Goal: Task Accomplishment & Management: Complete application form

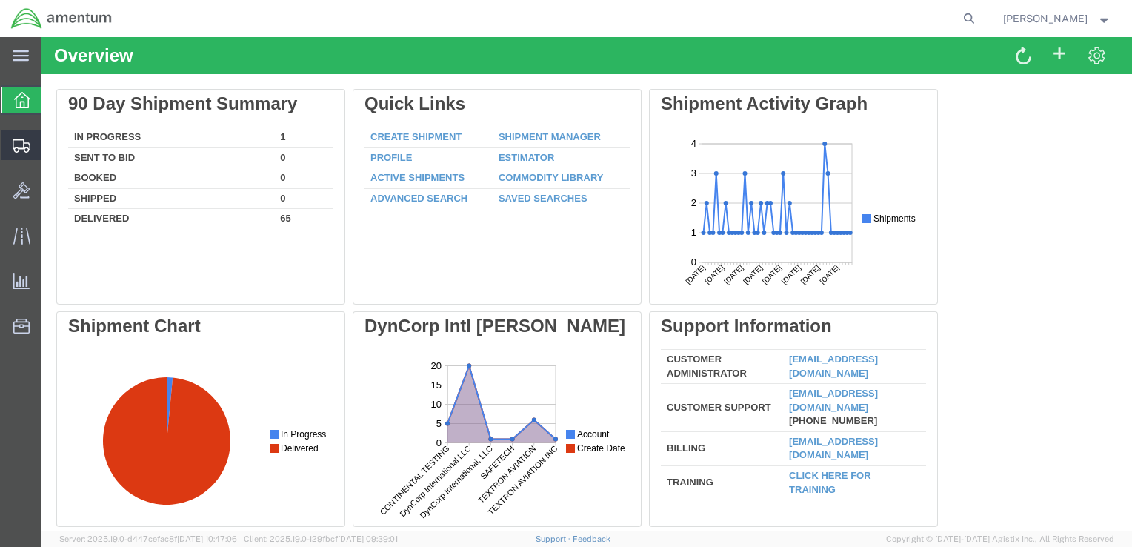
click at [0, 0] on span "Shipment Manager" at bounding box center [0, 0] width 0 height 0
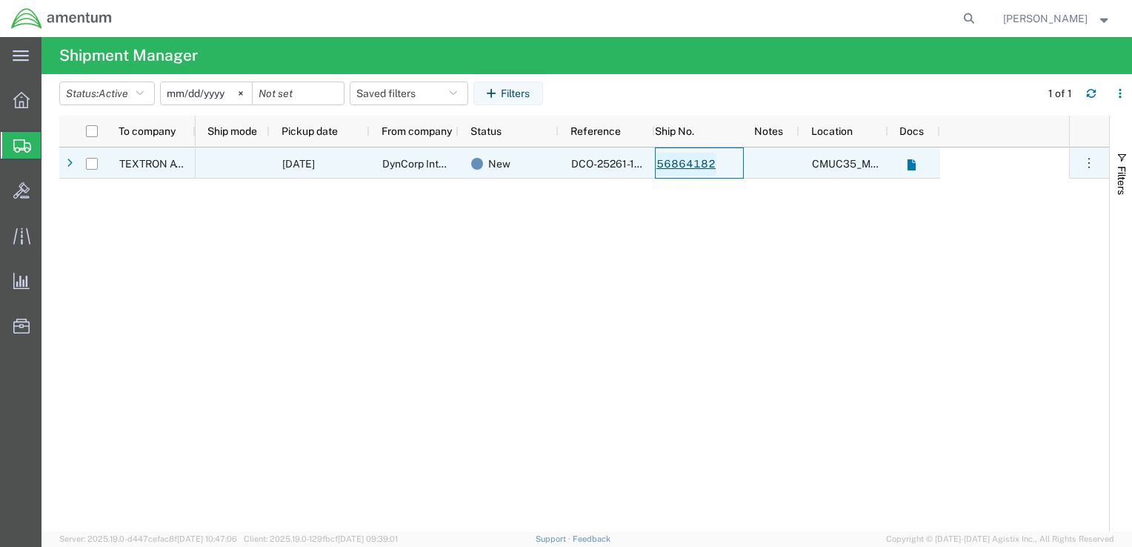
click at [665, 157] on link "56864182" at bounding box center [685, 165] width 61 height 24
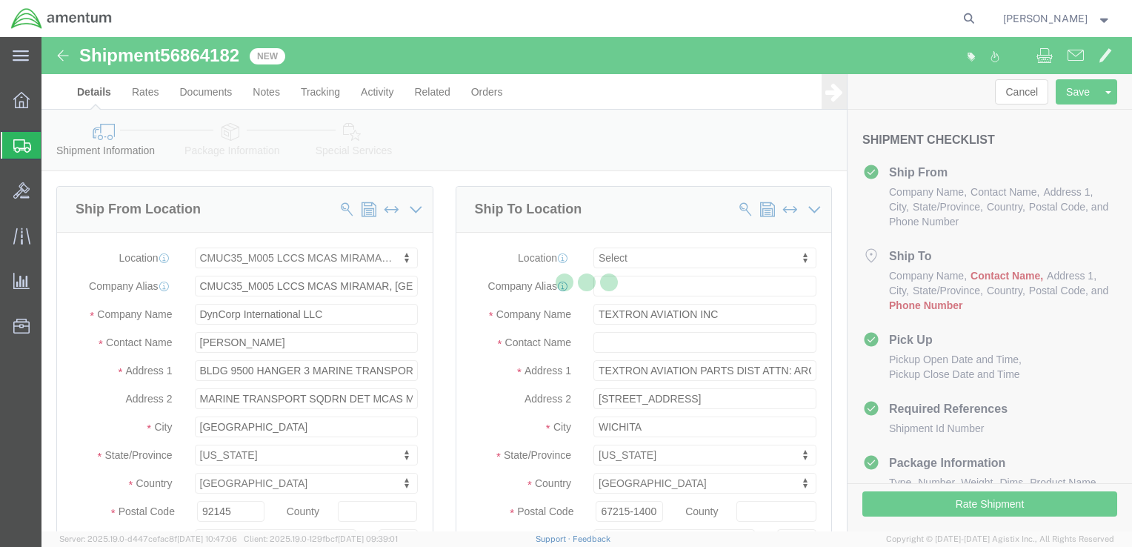
select select "42653"
select select
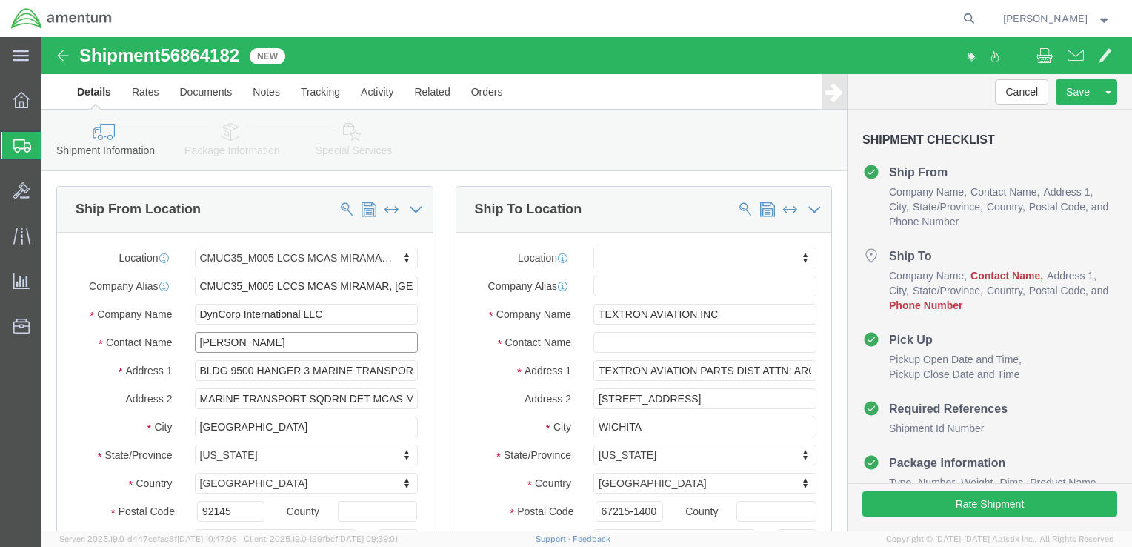
click input "[PERSON_NAME]"
type input "ben"
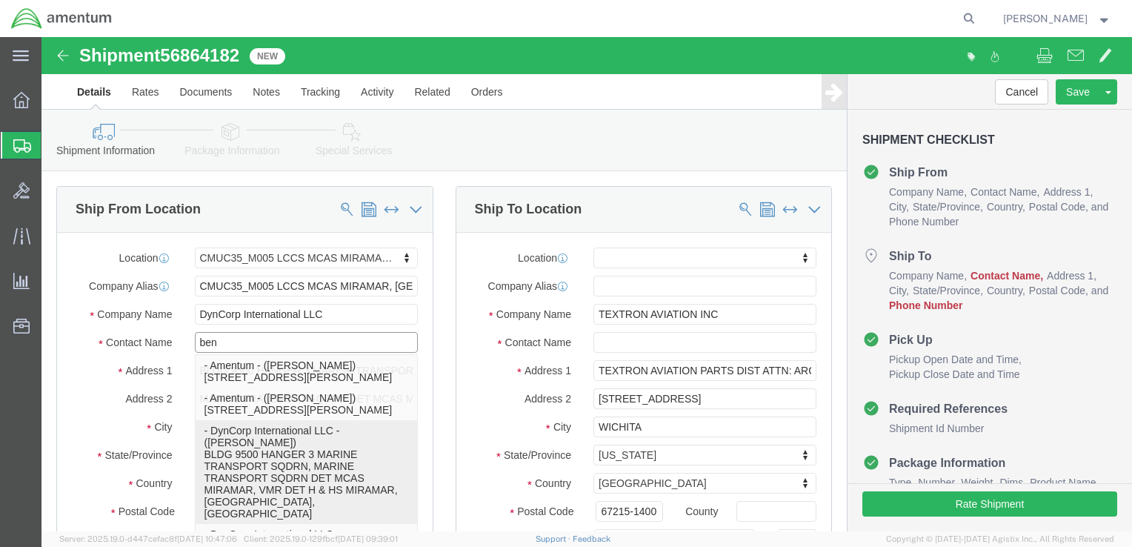
click p "- DynCorp International LLC - ([PERSON_NAME]) BLDG 9500 HANGER 3 MARINE TRANSPO…"
select select
type input "[EMAIL_ADDRESS][PERSON_NAME][DOMAIN_NAME]"
checkbox input "true"
type input "[PERSON_NAME]"
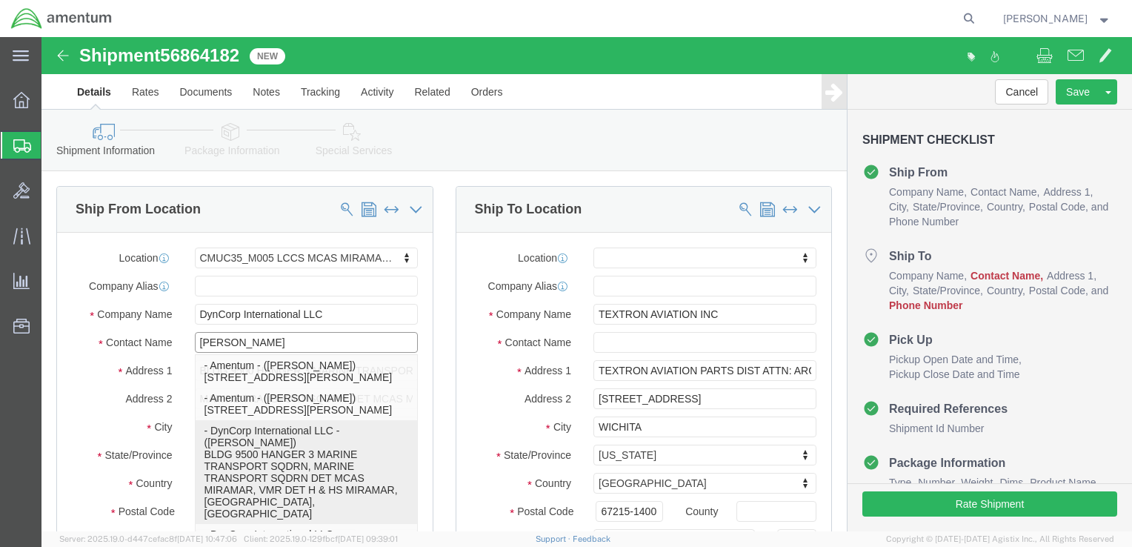
select select "CA"
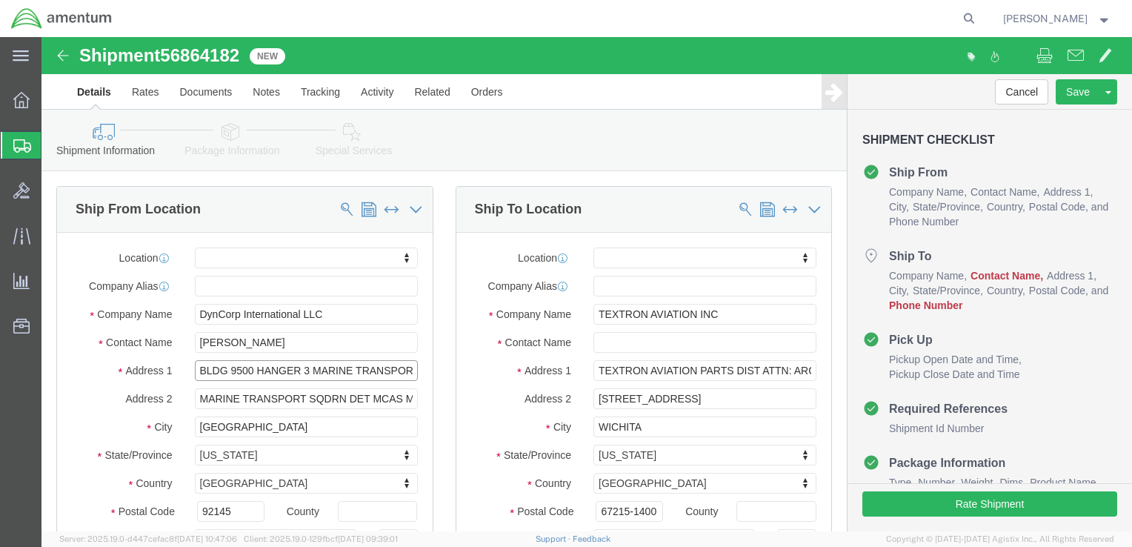
scroll to position [0, 50]
drag, startPoint x: 270, startPoint y: 330, endPoint x: 541, endPoint y: 319, distance: 270.5
click div "Ship From Location Location My Profile Location [PHONE_NUMBER] [PHONE_NUMBER] […"
type input "BLDG 9500 HANGER 3"
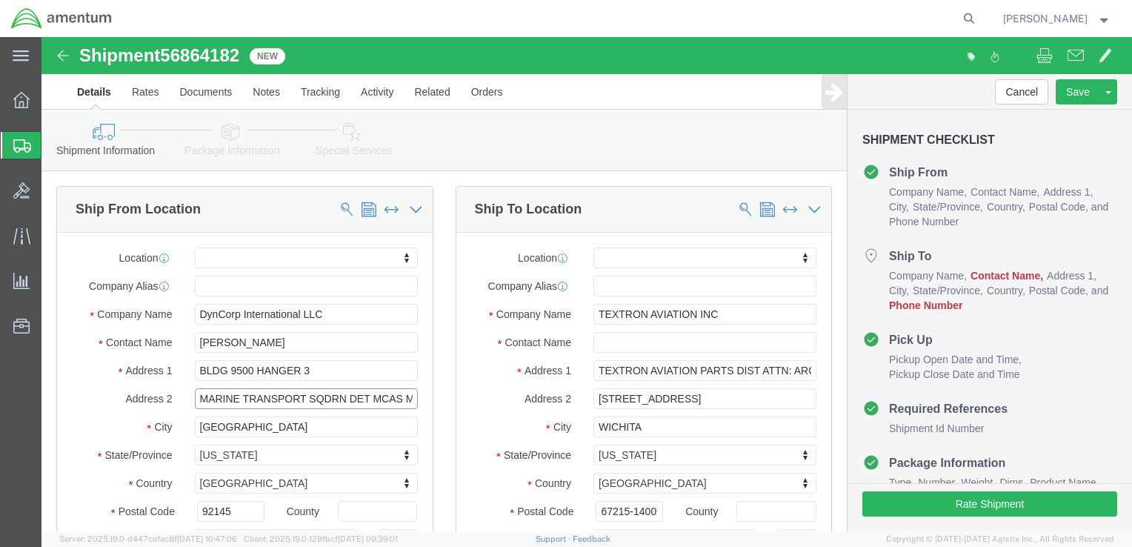
select select
drag, startPoint x: 328, startPoint y: 362, endPoint x: 2, endPoint y: 355, distance: 325.9
click div "Please fix the following errors Ship From Location Location My Profile Location…"
type input "MCAS MIRAMAR, VMR DET H & HS MIRAMAR"
click div "Ship To Location Location My Profile Location [PHONE_NUMBER] [PHONE_NUMBER] [PH…"
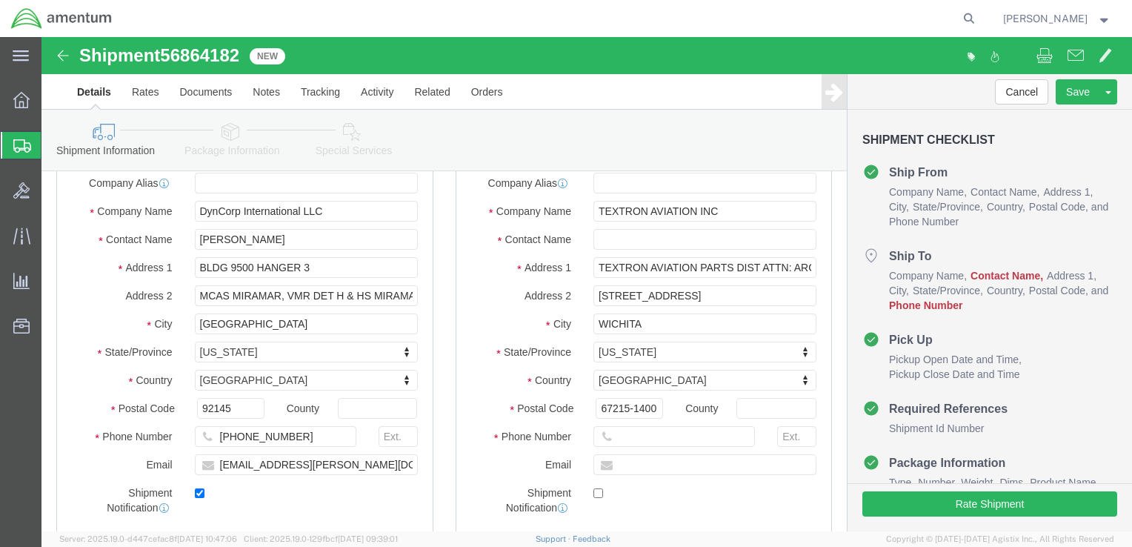
scroll to position [50, 0]
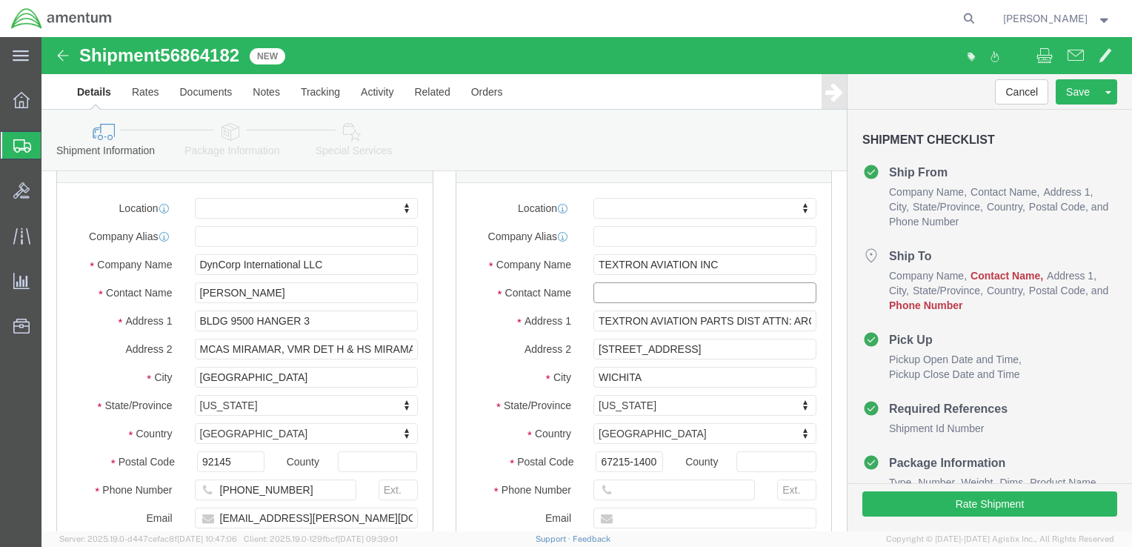
click input "text"
drag, startPoint x: 578, startPoint y: 253, endPoint x: 529, endPoint y: 253, distance: 48.1
click div "Contact Name attn: ar attn: ar - Sandia National Laboratories - (Attn: Art [PER…"
type input "Attn: ARG"
click label "Contact Name"
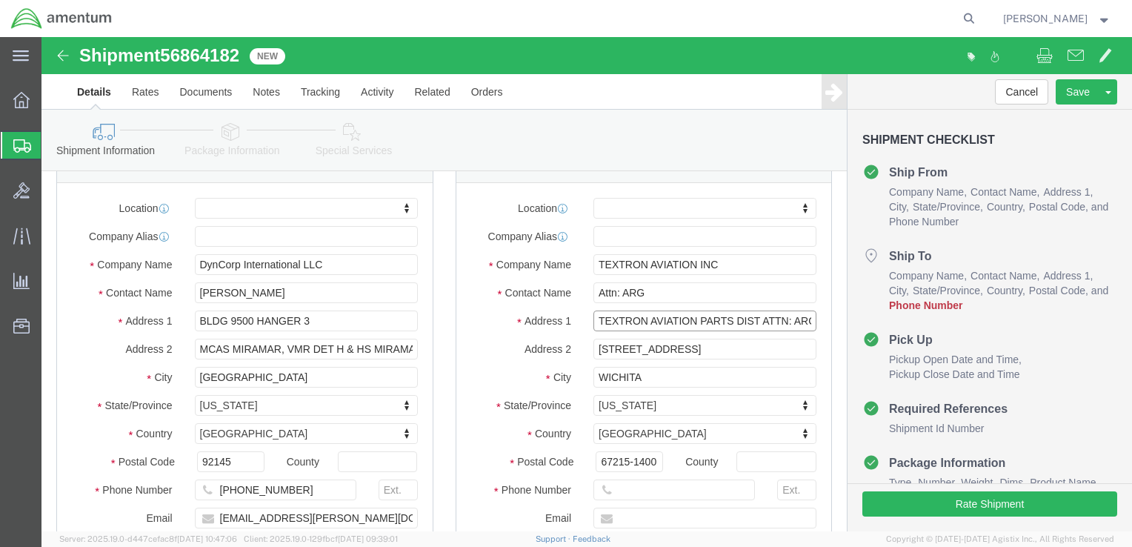
click input "TEXTRON AVIATION PARTS DIST ATTN: ARG"
click input "[STREET_ADDRESS]"
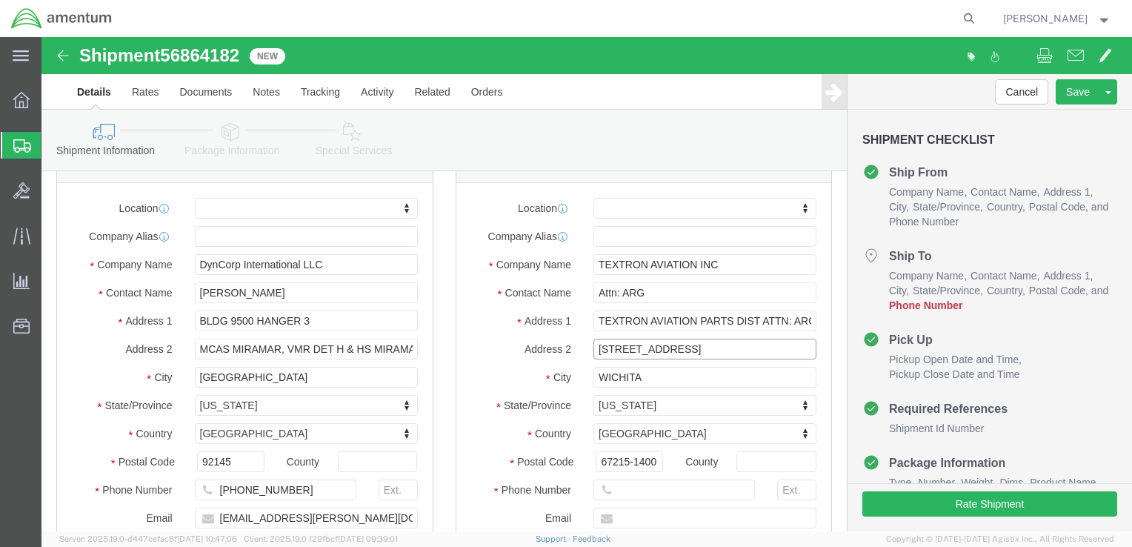
click input "[STREET_ADDRESS]"
drag, startPoint x: 679, startPoint y: 311, endPoint x: 553, endPoint y: 307, distance: 126.0
click input "[STREET_ADDRESS]"
type input "DOCK R6"
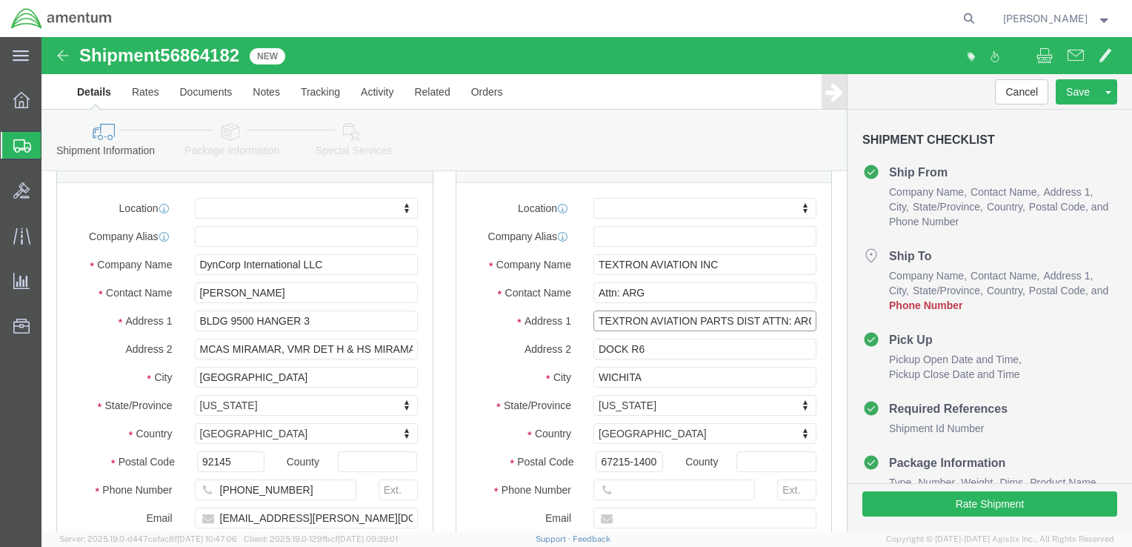
click input "TEXTRON AVIATION PARTS DIST ATTN: ARG"
paste input "[STREET_ADDRESS],"
type input "[STREET_ADDRESS],"
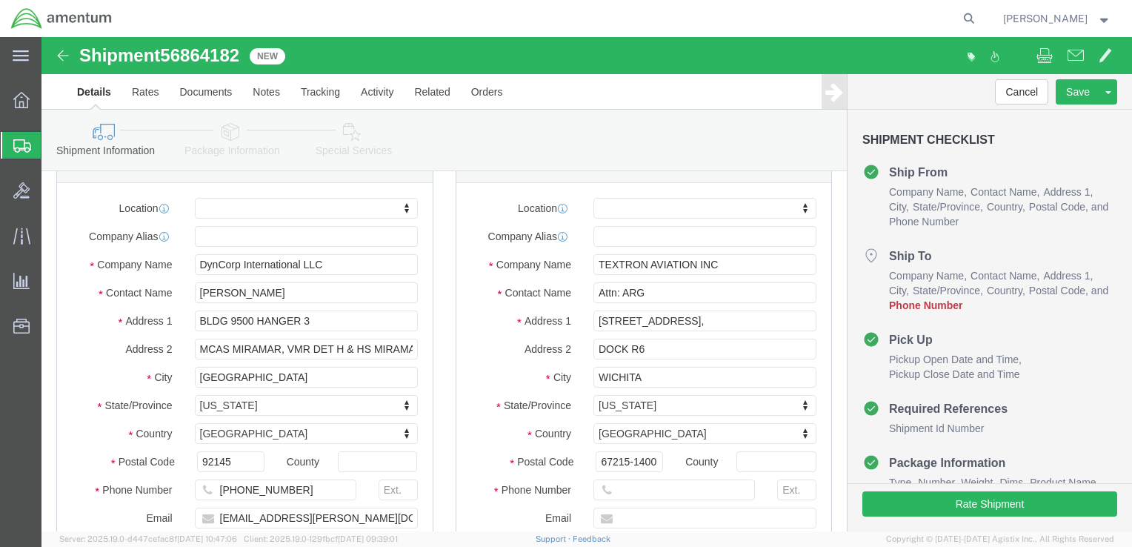
click div "Location My Profile Location [PHONE_NUMBER] [PHONE_NUMBER] [PHONE_NUMBER] [PHON…"
select select
click input "[STREET_ADDRESS],"
type input "[STREET_ADDRESS]"
select select
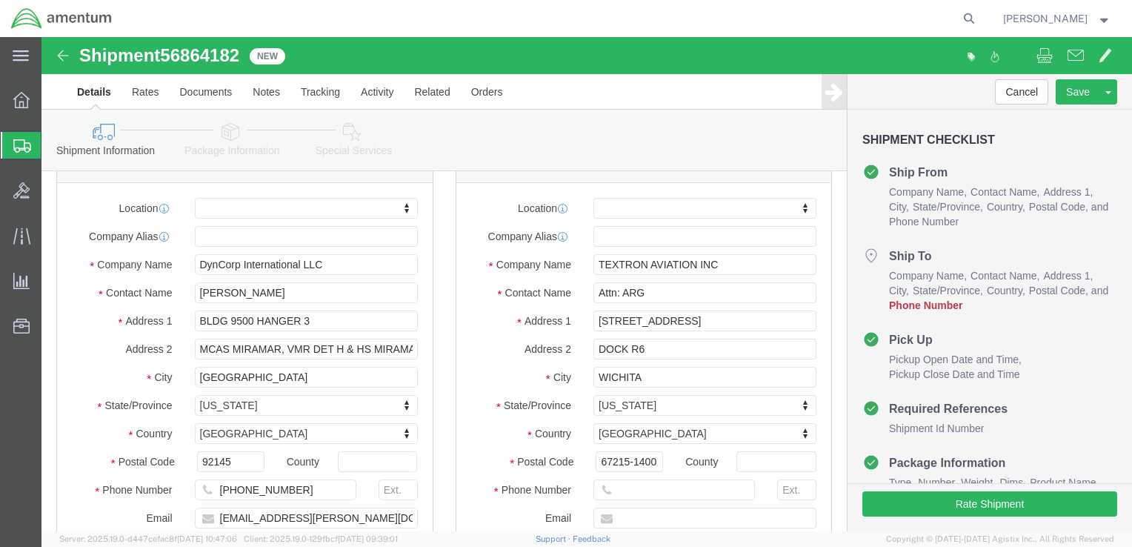
click div "Location My Profile Location [PHONE_NUMBER] [PHONE_NUMBER] [PHONE_NUMBER] [PHON…"
click input "text"
paste input "316.517.6073"
type input "316.517.6073"
click div "Location My Profile Location [PHONE_NUMBER] [PHONE_NUMBER] [PHONE_NUMBER] [PHON…"
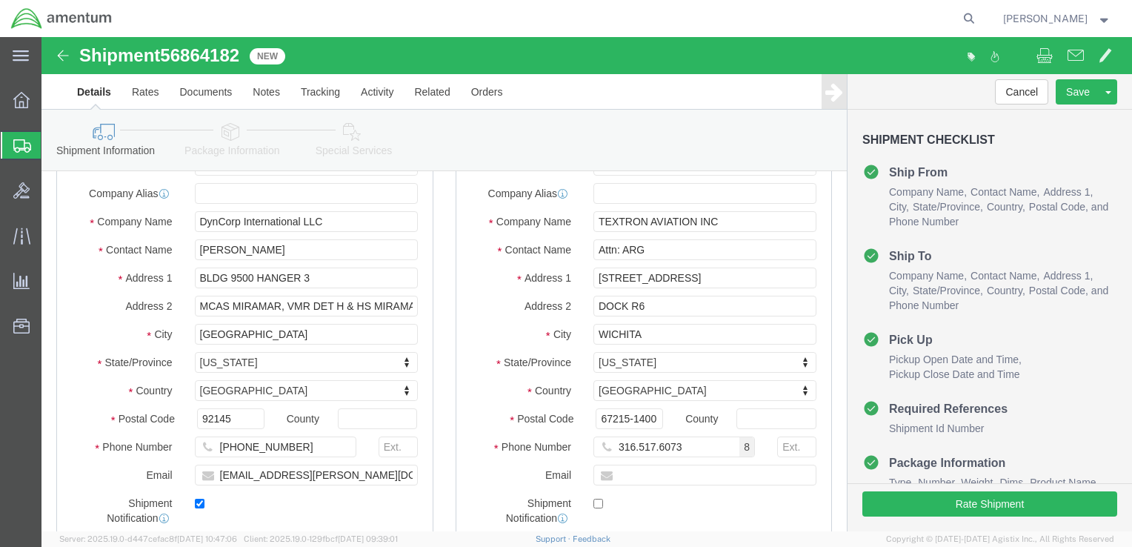
scroll to position [107, 0]
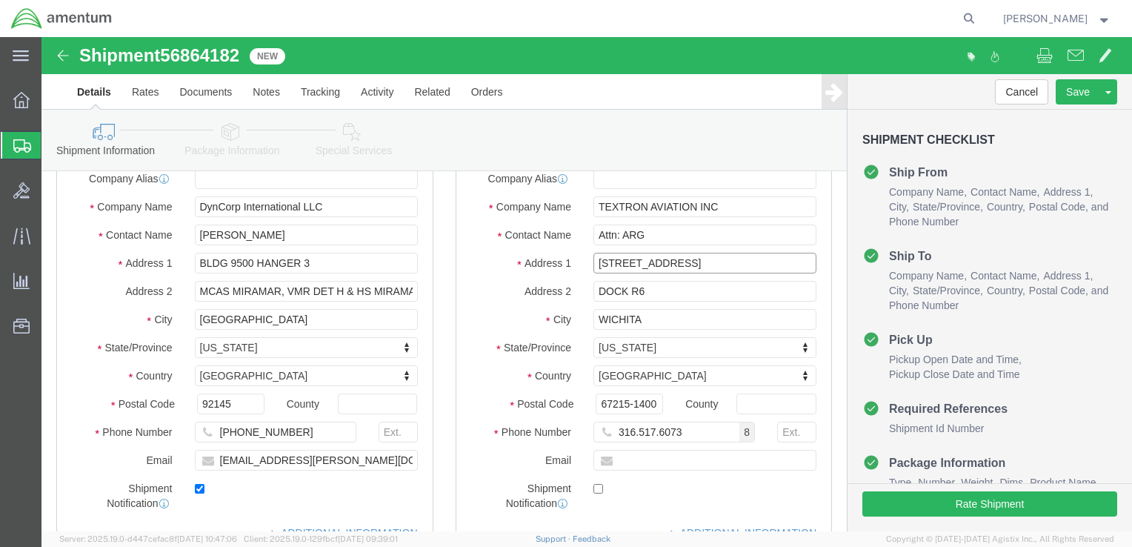
click input "[STREET_ADDRESS]"
type input "[STREET_ADDRESS]"
select select
click div "Address [GEOGRAPHIC_DATA]"
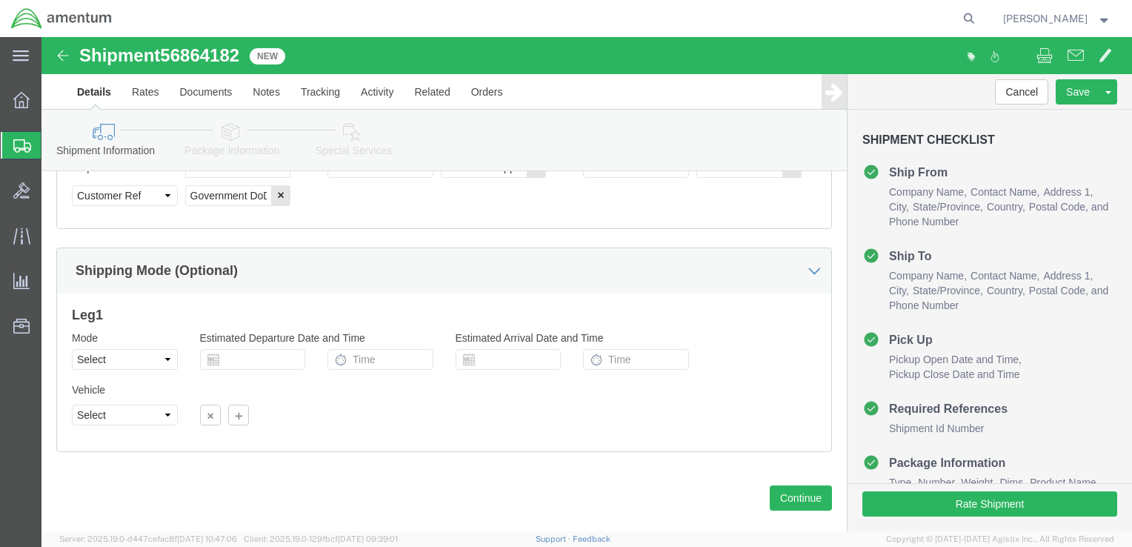
scroll to position [846, 0]
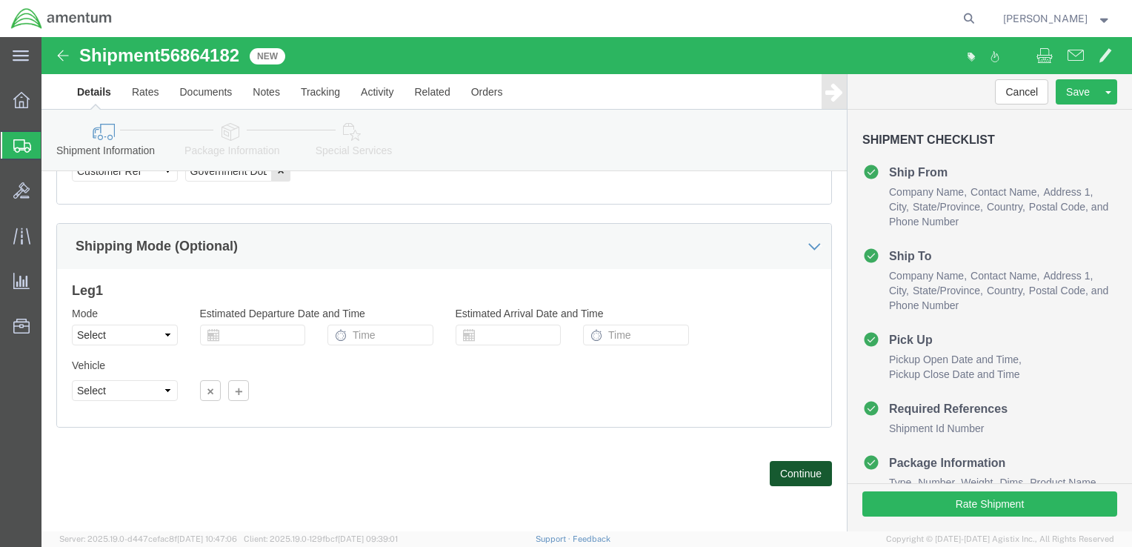
click button "Continue"
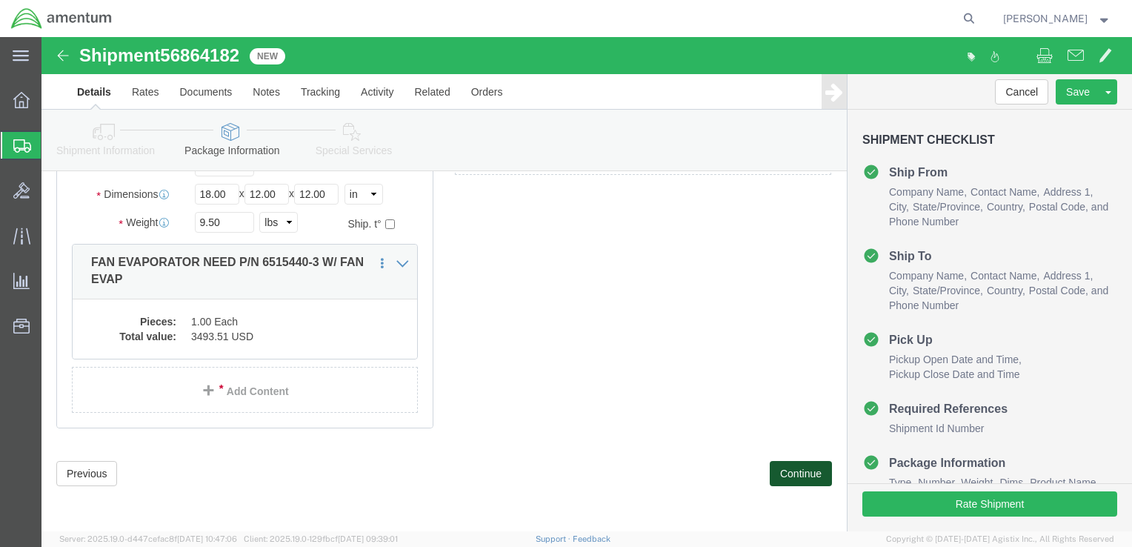
scroll to position [98, 0]
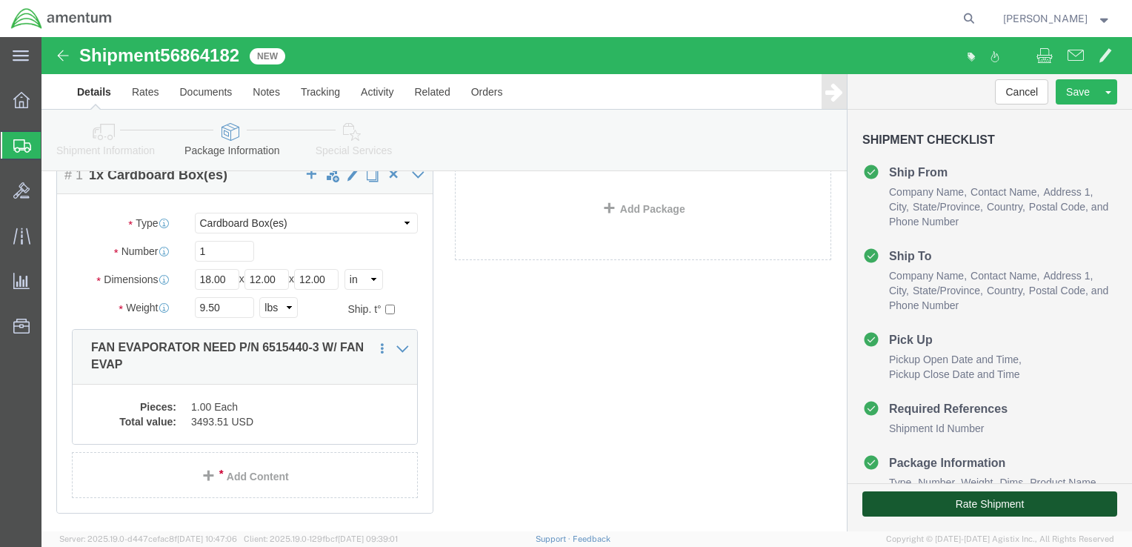
click button "Rate Shipment"
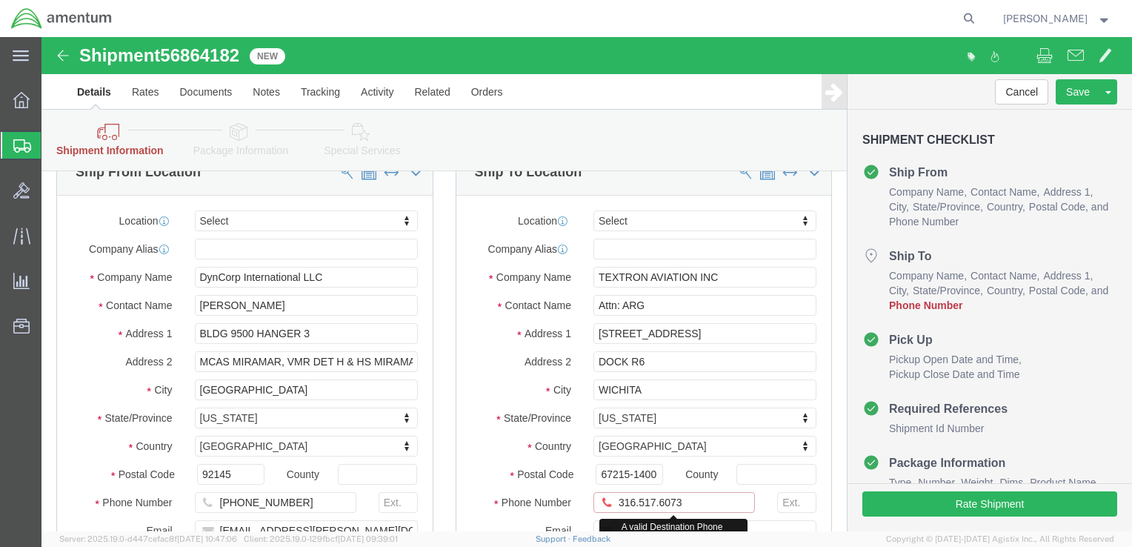
click input "316.517.6073"
click input "316-517.6073"
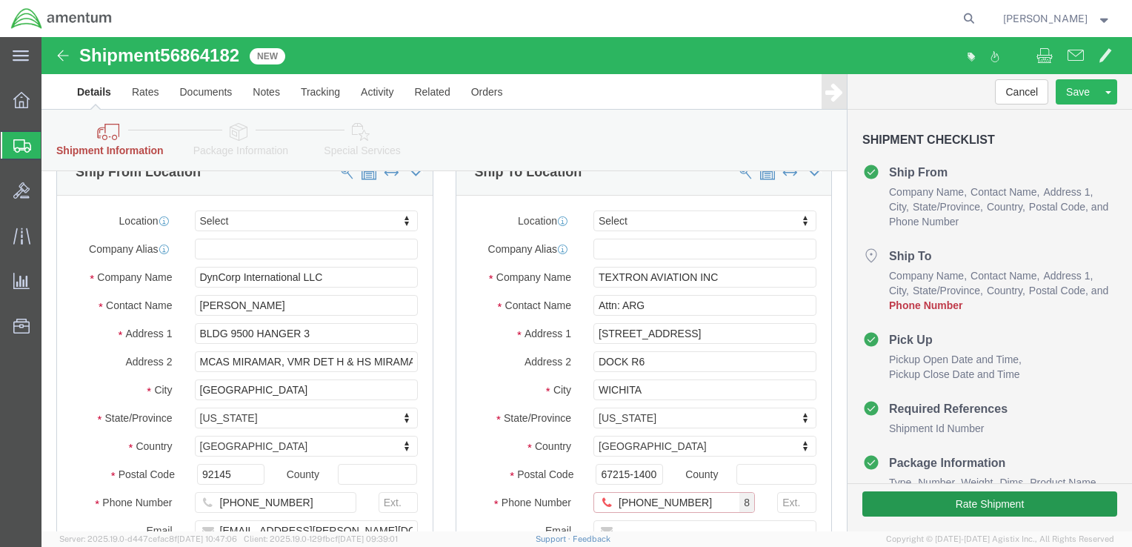
type input "[PHONE_NUMBER]"
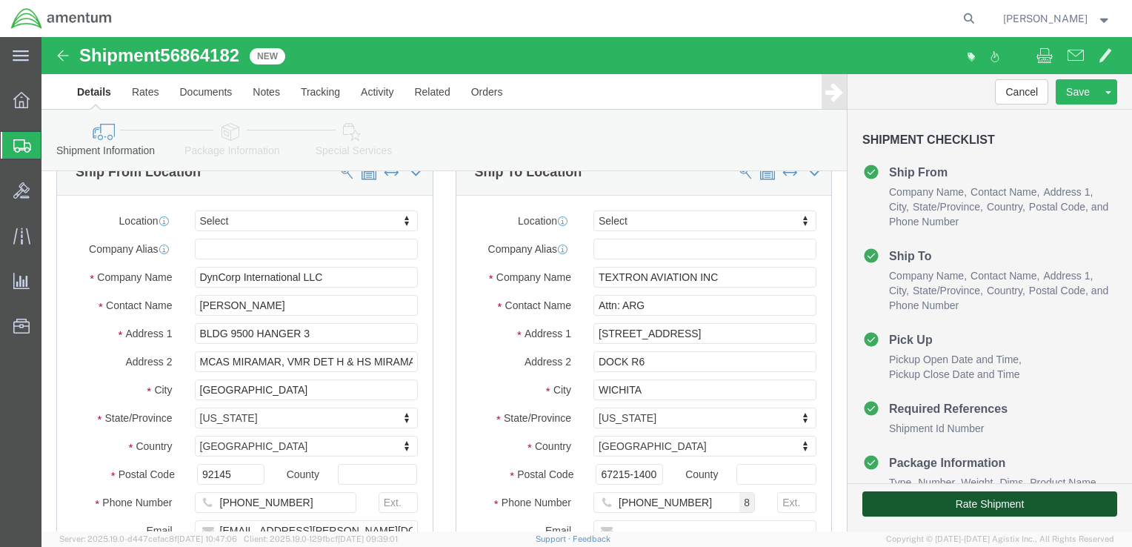
click button "Rate Shipment"
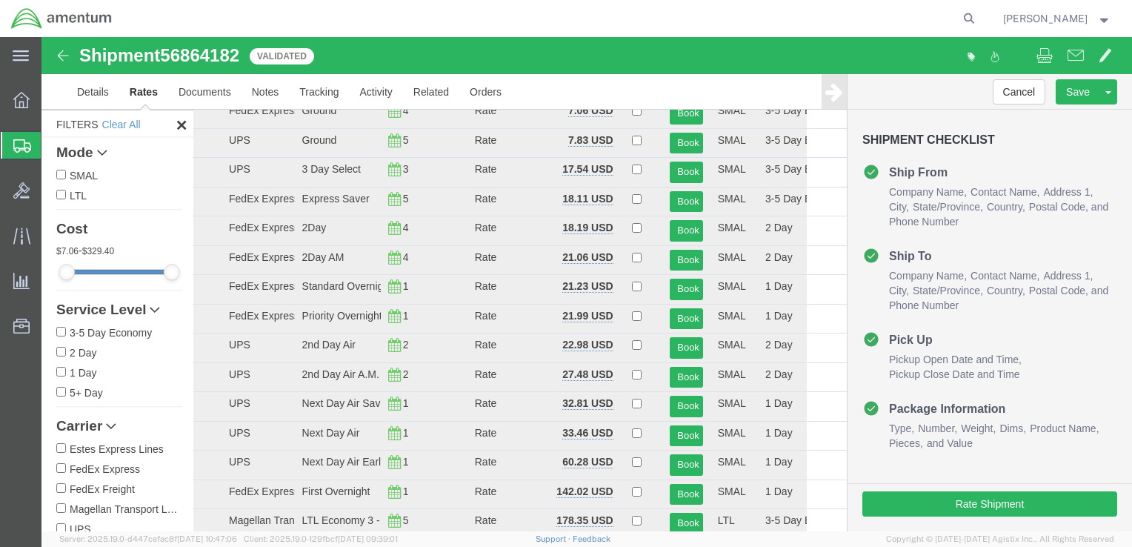
scroll to position [0, 0]
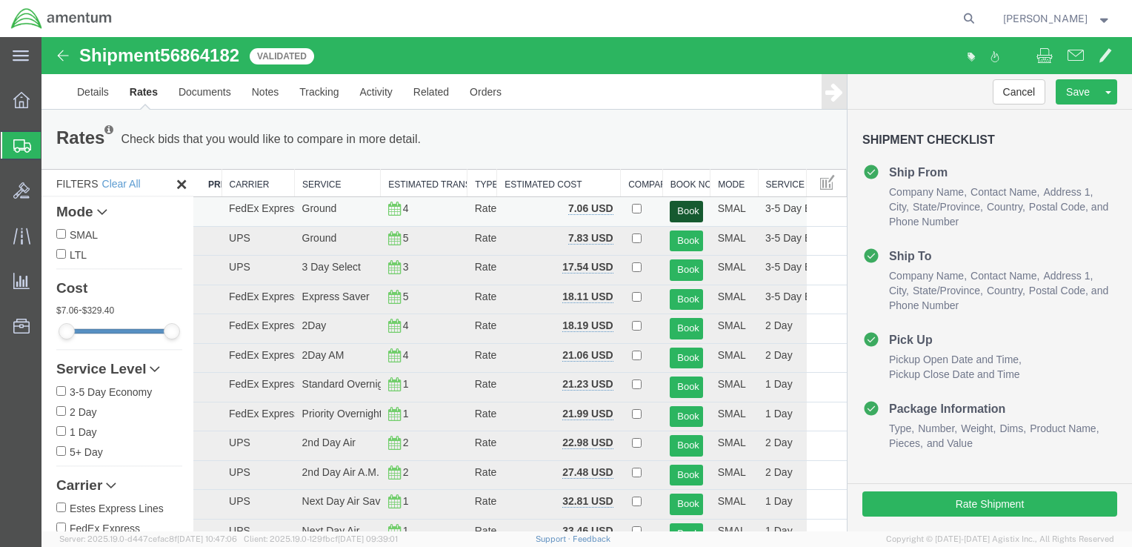
click at [671, 209] on button "Book" at bounding box center [685, 211] width 33 height 21
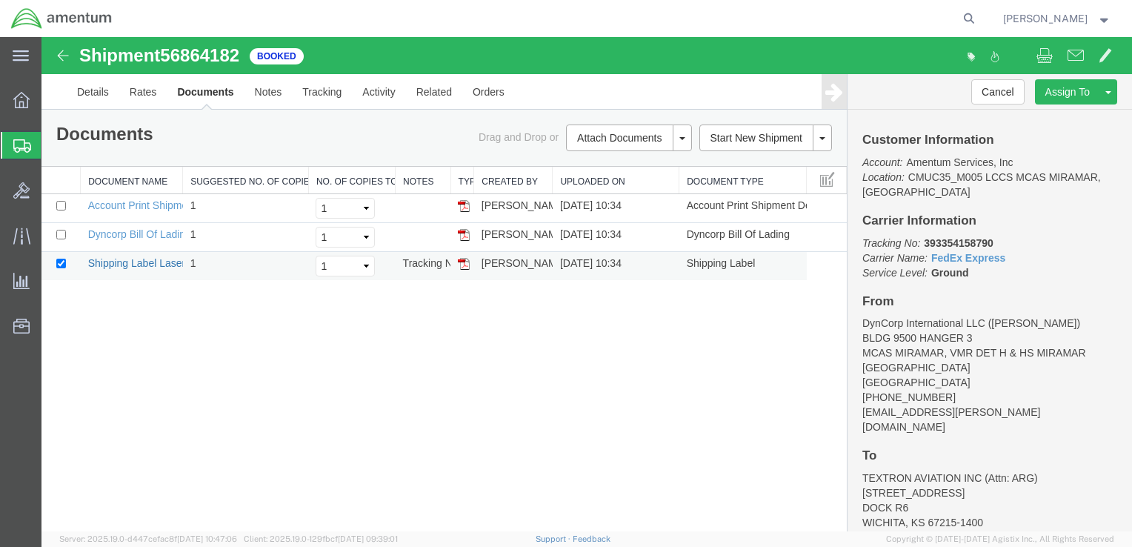
click at [169, 259] on link "Shipping Label Laser" at bounding box center [137, 263] width 98 height 12
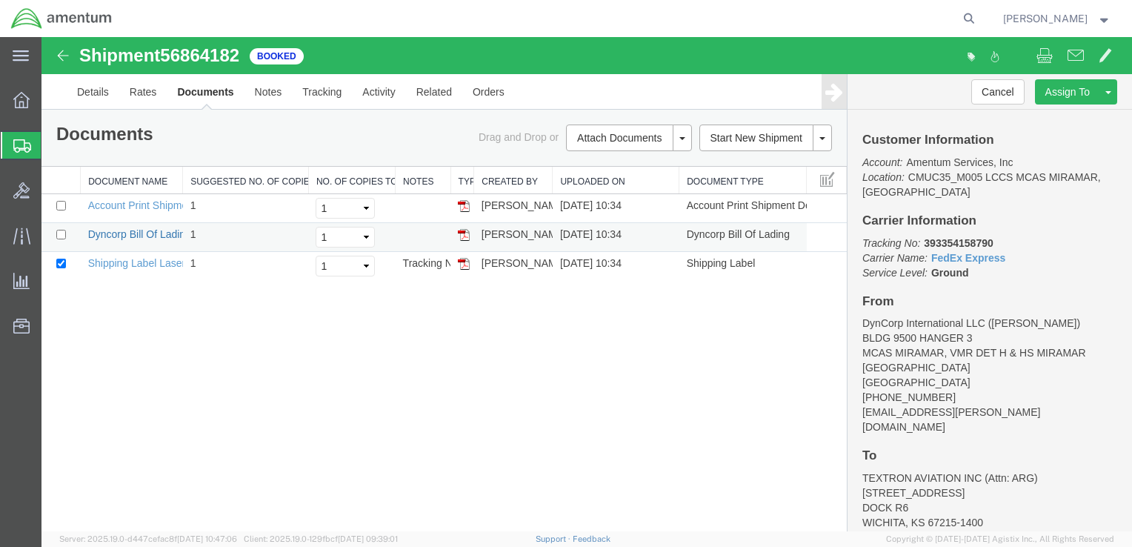
click at [118, 232] on link "Dyncorp Bill Of Lading" at bounding box center [139, 234] width 103 height 12
